Goal: Task Accomplishment & Management: Complete application form

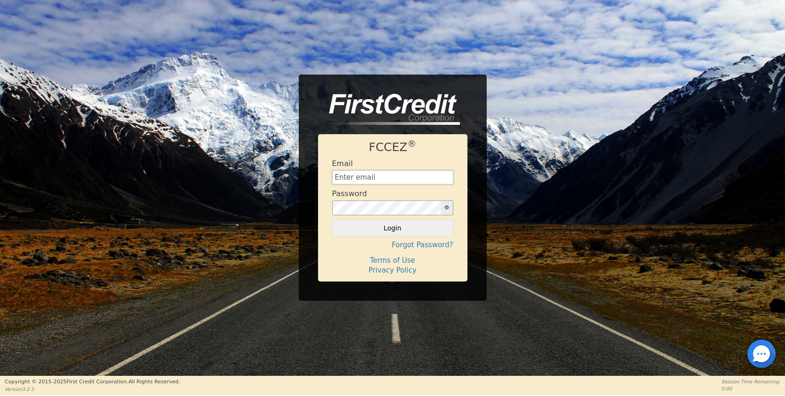
click at [372, 178] on input "text" at bounding box center [392, 178] width 121 height 14
type input "[EMAIL_ADDRESS][DOMAIN_NAME]"
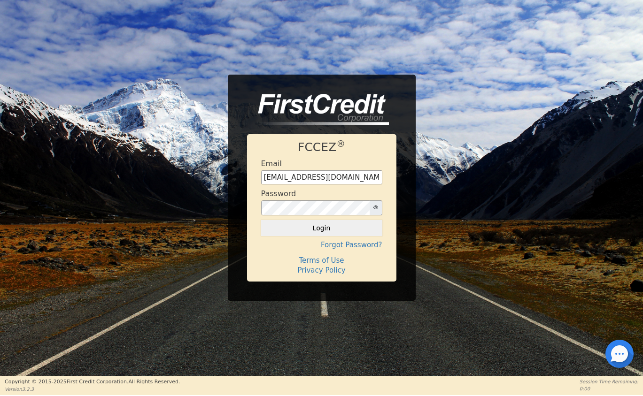
click at [332, 226] on button "Login" at bounding box center [321, 228] width 121 height 16
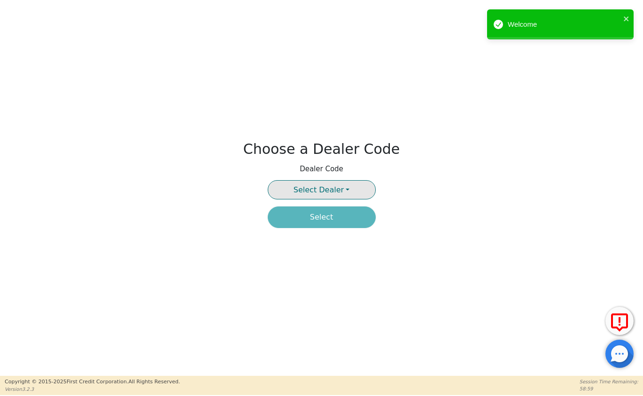
click at [303, 185] on button "Select Dealer" at bounding box center [322, 189] width 108 height 19
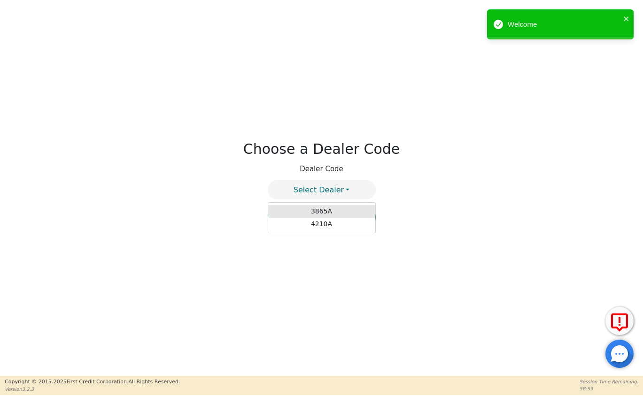
click at [315, 212] on link "3865A" at bounding box center [321, 211] width 107 height 13
click at [318, 220] on button "Select" at bounding box center [322, 218] width 108 height 22
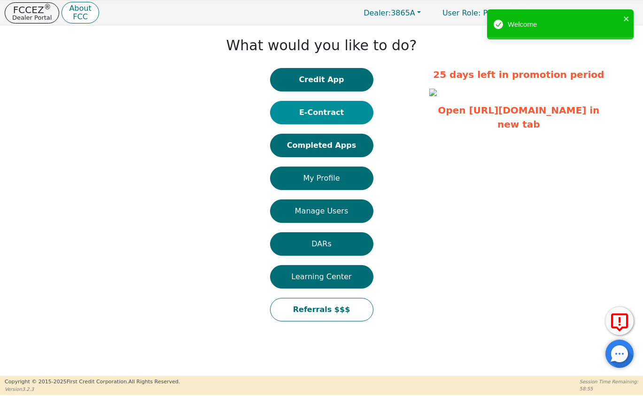
click at [316, 119] on button "E-Contract" at bounding box center [321, 112] width 103 height 23
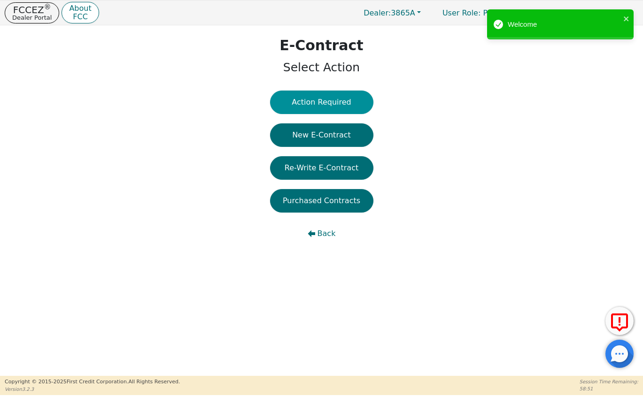
click at [308, 103] on button "Action Required" at bounding box center [321, 102] width 103 height 23
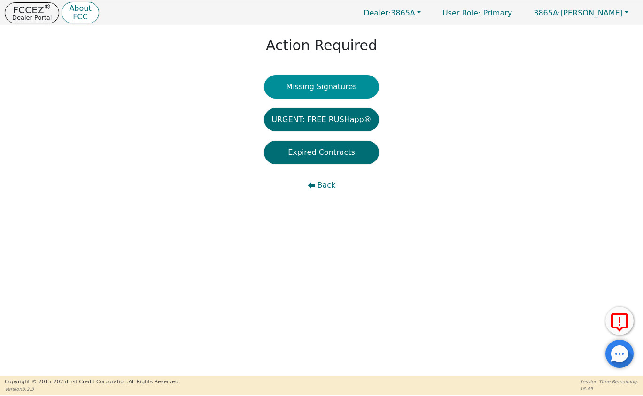
click at [331, 81] on button "Missing Signatures" at bounding box center [321, 86] width 115 height 23
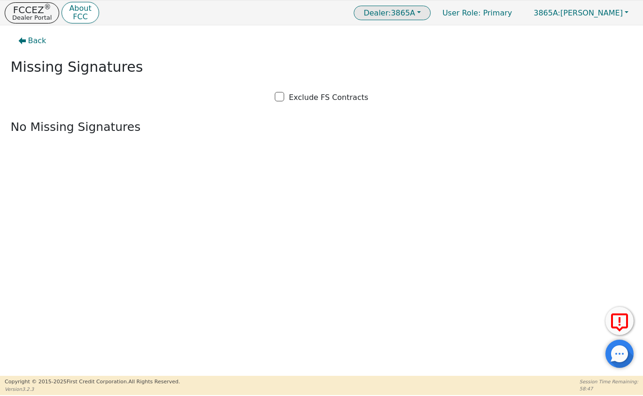
click at [415, 9] on span "Dealer: 3865A" at bounding box center [390, 12] width 52 height 9
click at [426, 42] on link "4210A" at bounding box center [393, 44] width 74 height 13
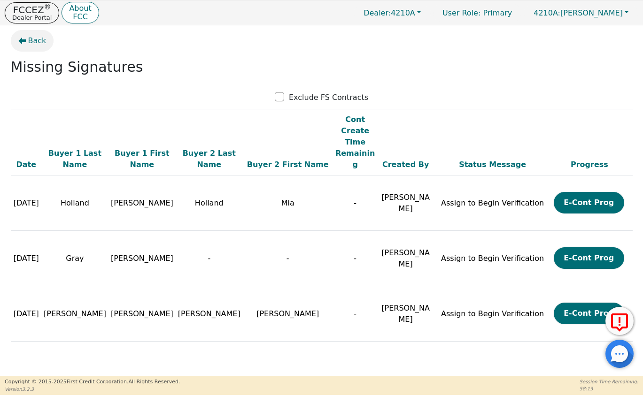
click at [33, 36] on span "Back" at bounding box center [37, 40] width 18 height 11
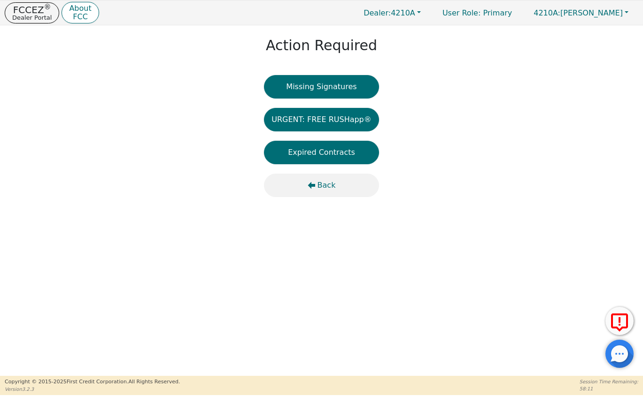
click at [317, 183] on button "Back" at bounding box center [321, 185] width 115 height 23
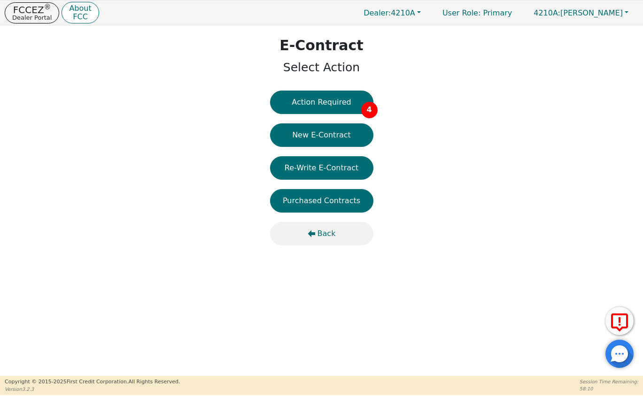
click at [327, 245] on div "Action Required 4 New E-Contract Re-Write E-Contract Purchased Contracts Back" at bounding box center [321, 173] width 103 height 164
click at [322, 233] on span "Back" at bounding box center [327, 233] width 18 height 11
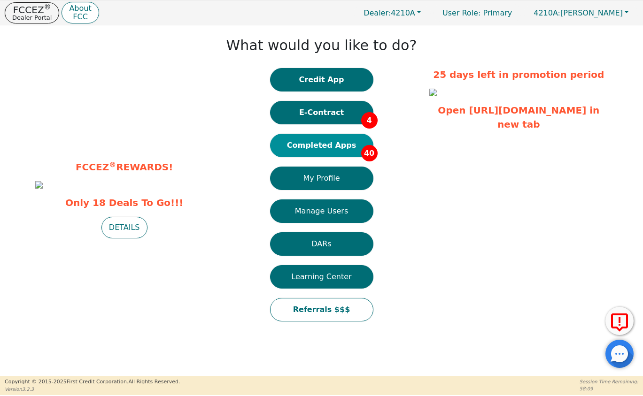
click at [324, 144] on button "Completed Apps 40" at bounding box center [321, 145] width 103 height 23
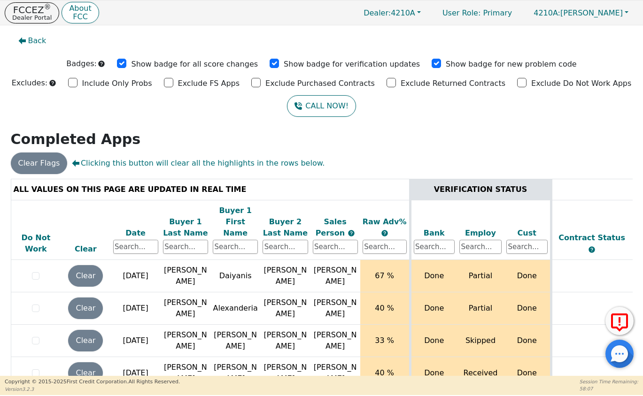
click at [139, 228] on div "Date" at bounding box center [135, 233] width 45 height 11
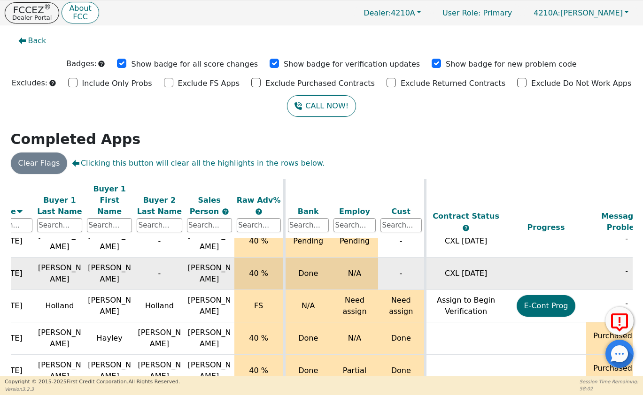
scroll to position [100, 408]
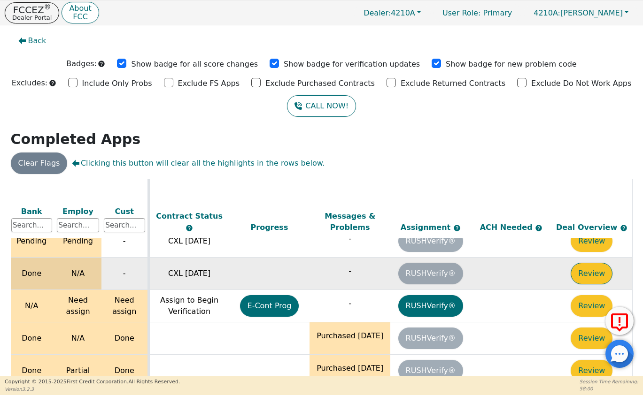
click at [592, 263] on button "Review" at bounding box center [592, 274] width 42 height 22
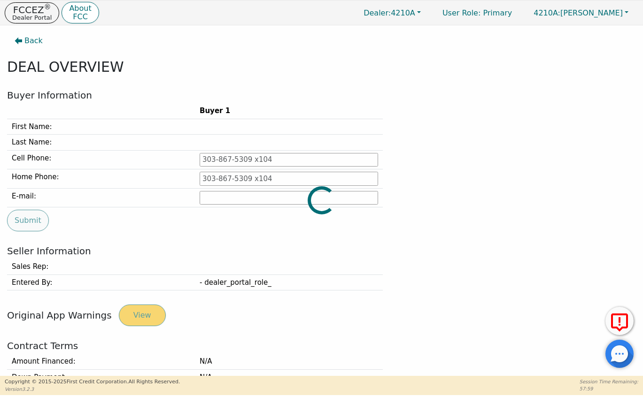
type input "[PHONE_NUMBER]"
type input "[EMAIL_ADDRESS][DOMAIN_NAME]"
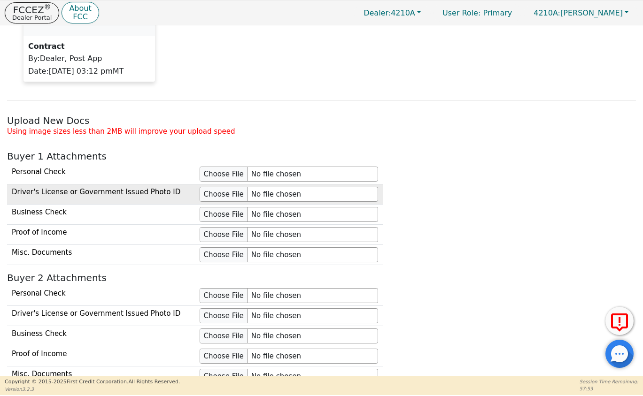
scroll to position [765, 0]
click at [231, 196] on input "file" at bounding box center [289, 195] width 178 height 15
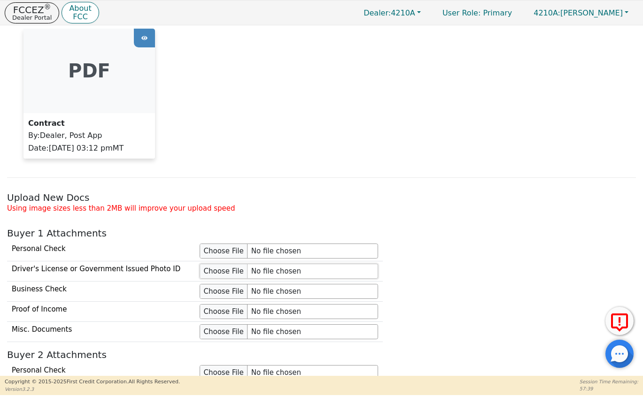
scroll to position [690, 0]
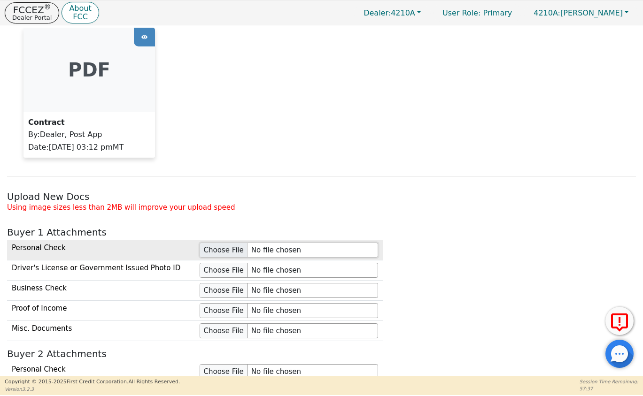
click at [228, 251] on input "file" at bounding box center [289, 250] width 178 height 15
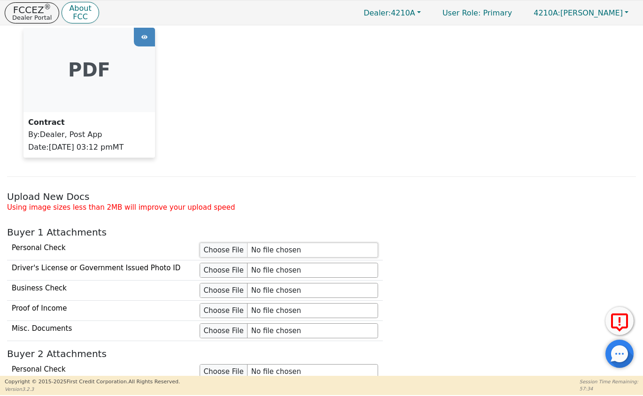
type input "C:\fakepath\[PERSON_NAME] CHECK.png"
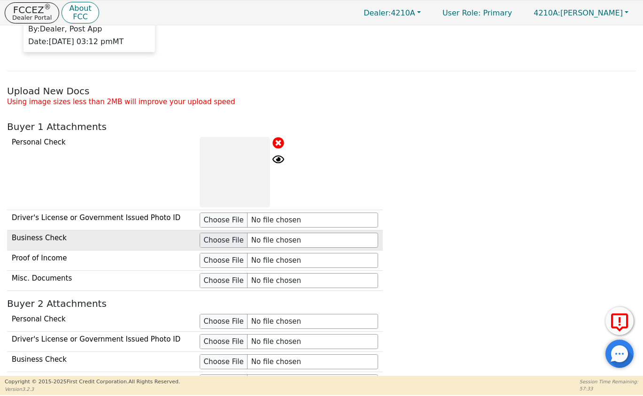
scroll to position [801, 0]
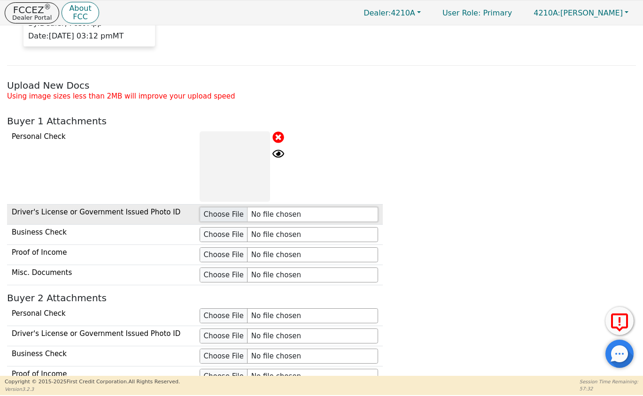
click at [227, 216] on input "file" at bounding box center [289, 214] width 178 height 15
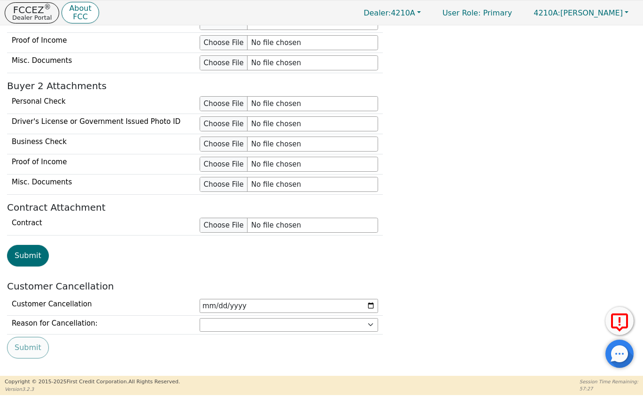
scroll to position [1079, 0]
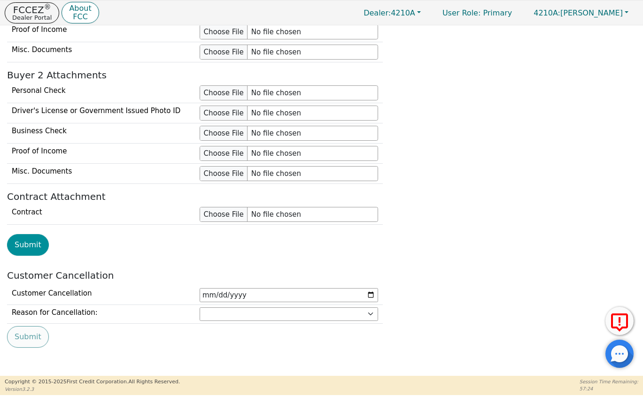
click at [37, 246] on button "Submit" at bounding box center [28, 245] width 42 height 22
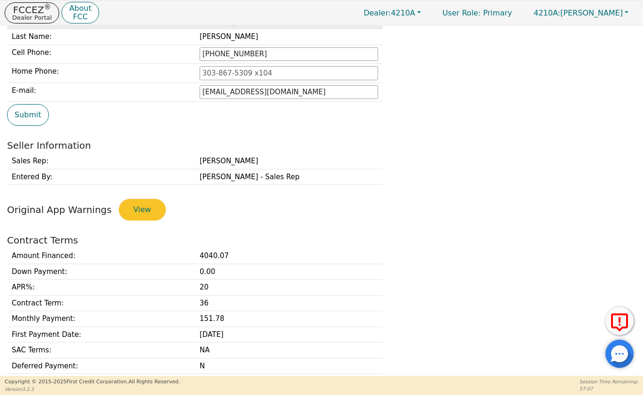
scroll to position [0, 0]
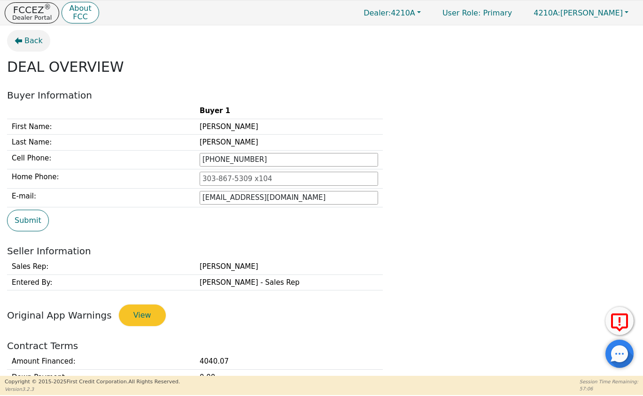
click at [39, 43] on span "Back" at bounding box center [33, 40] width 18 height 11
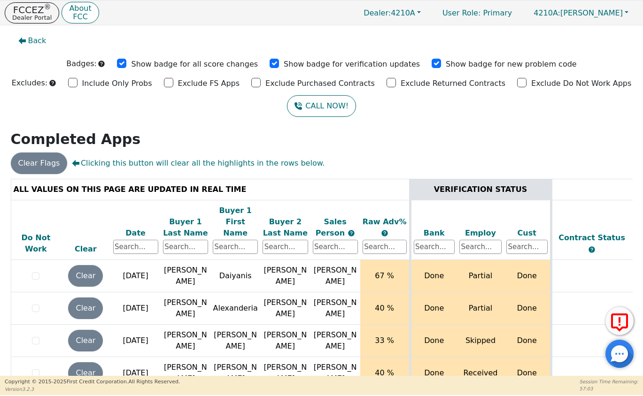
click at [147, 228] on div "Date" at bounding box center [135, 233] width 45 height 11
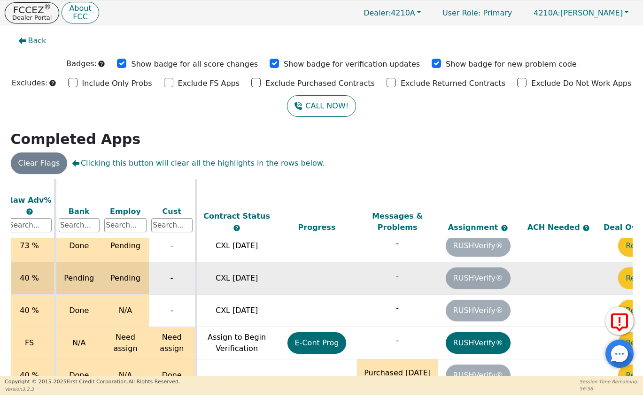
scroll to position [62, 408]
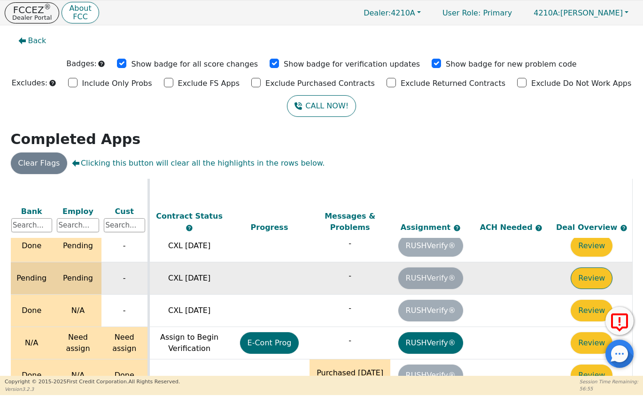
click at [594, 268] on button "Review" at bounding box center [592, 279] width 42 height 22
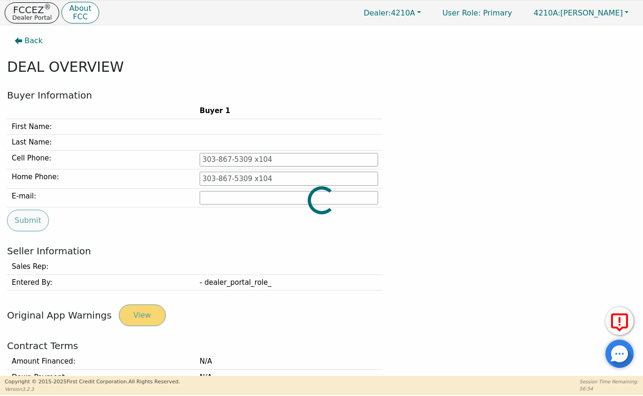
type input "[PHONE_NUMBER]"
type input "[EMAIL_ADDRESS][DOMAIN_NAME]"
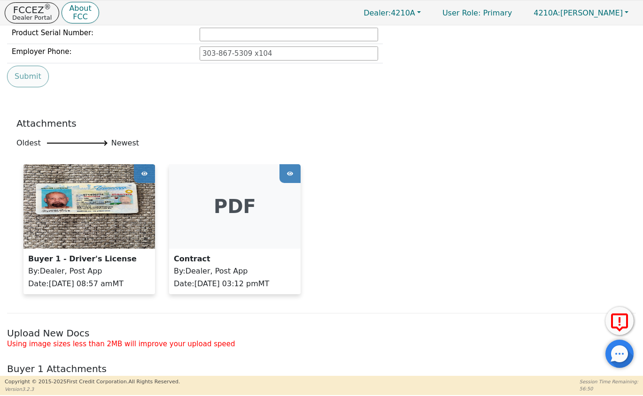
scroll to position [558, 0]
